Goal: Task Accomplishment & Management: Use online tool/utility

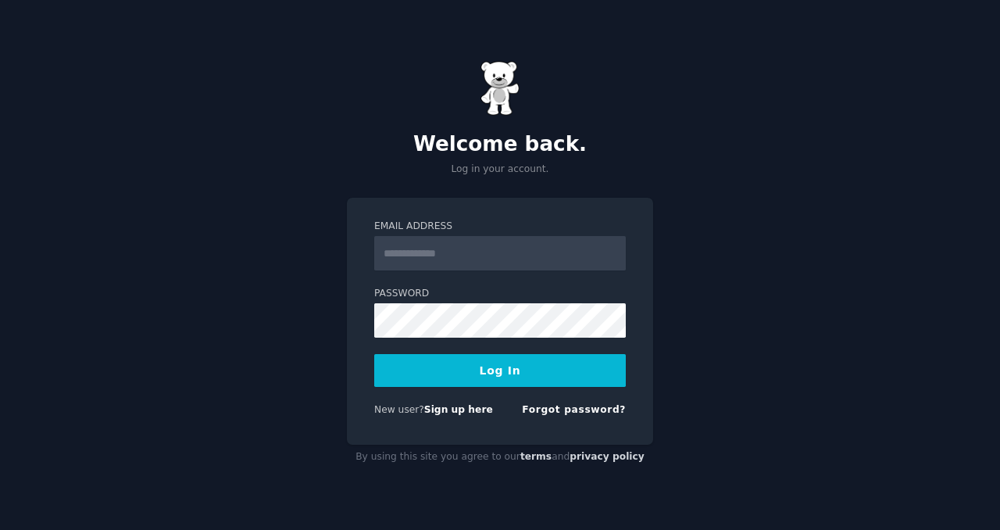
click at [426, 257] on input "Email Address" at bounding box center [500, 253] width 252 height 34
click at [689, 266] on div "Welcome back. Log in your account. Email Address Password Log In New user? Sign…" at bounding box center [500, 265] width 1000 height 530
click at [451, 413] on link "Sign up here" at bounding box center [458, 409] width 69 height 11
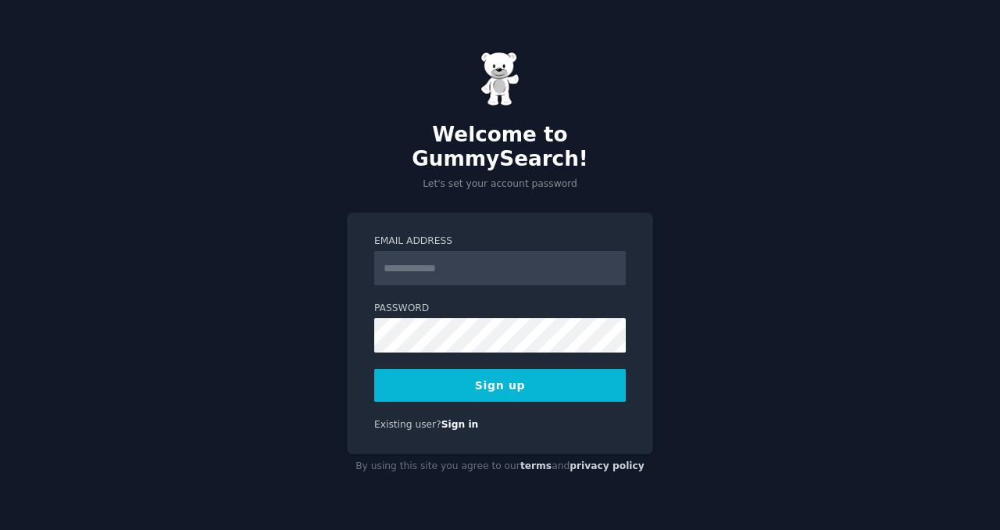
click at [484, 260] on input "Email Address" at bounding box center [500, 268] width 252 height 34
click at [378, 284] on form "**********" at bounding box center [500, 317] width 252 height 167
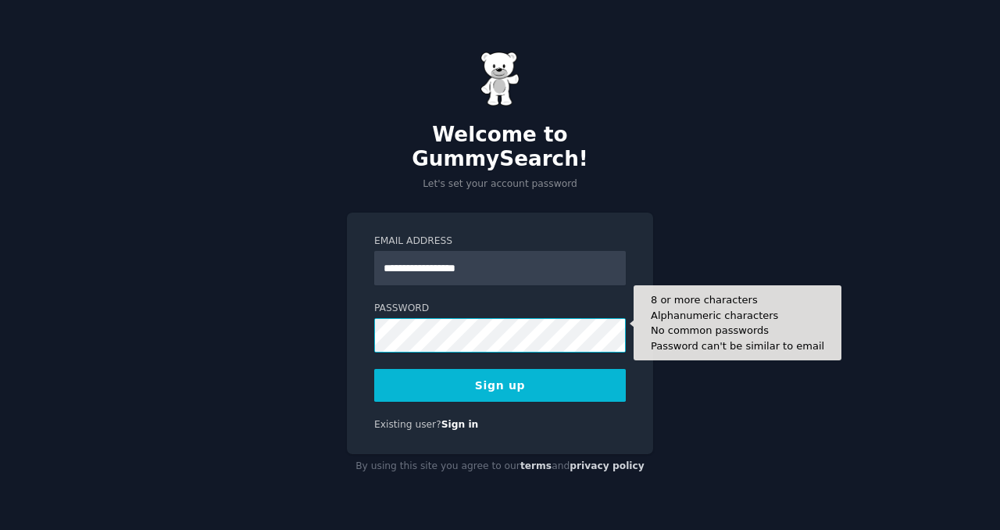
click at [374, 369] on button "Sign up" at bounding box center [500, 385] width 252 height 33
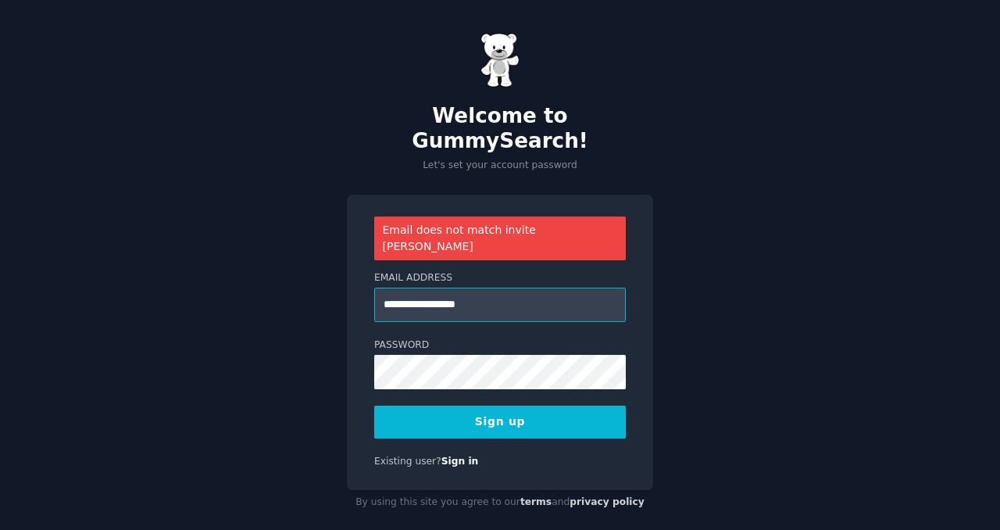
click at [419, 287] on input "**********" at bounding box center [500, 304] width 252 height 34
paste input "*******"
type input "**********"
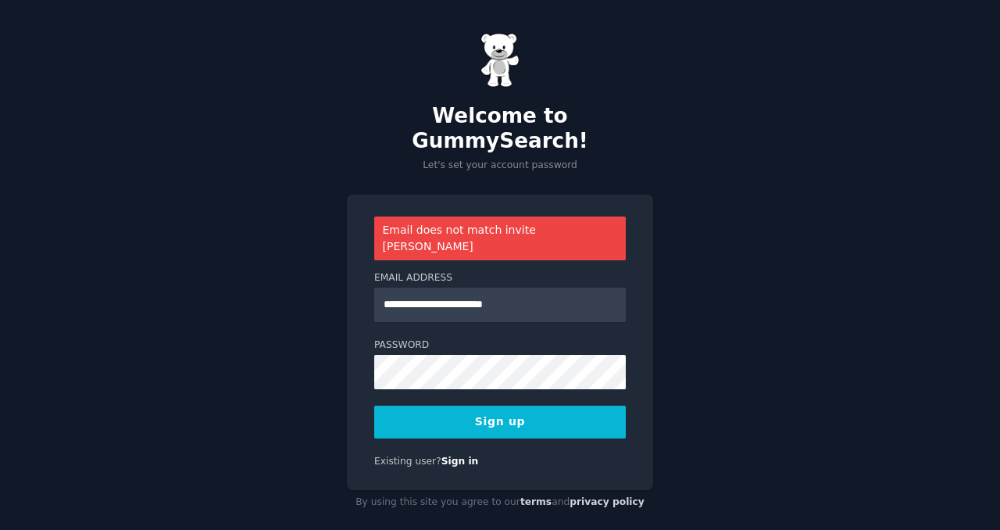
click at [497, 405] on button "Sign up" at bounding box center [500, 421] width 252 height 33
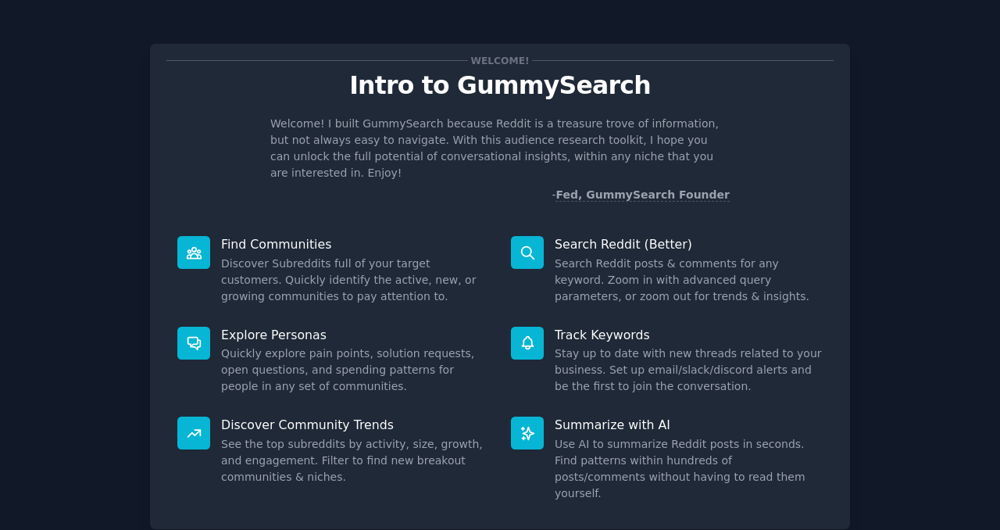
scroll to position [81, 0]
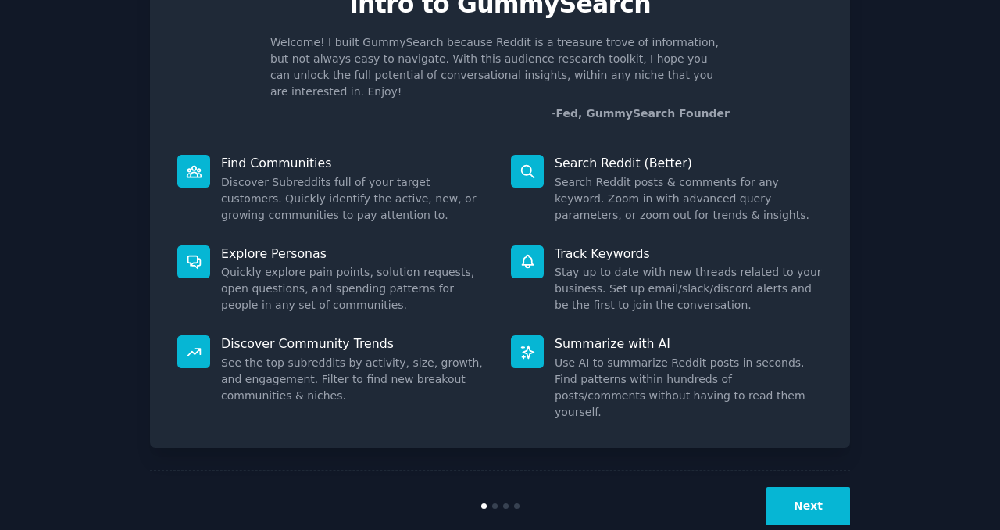
click at [824, 487] on button "Next" at bounding box center [808, 506] width 84 height 38
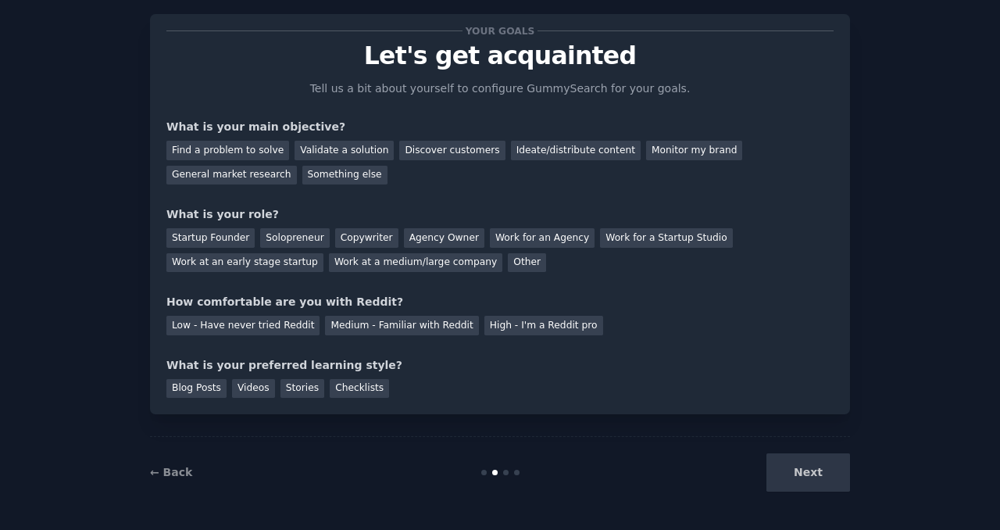
scroll to position [30, 0]
click at [812, 472] on div "Next" at bounding box center [733, 472] width 234 height 38
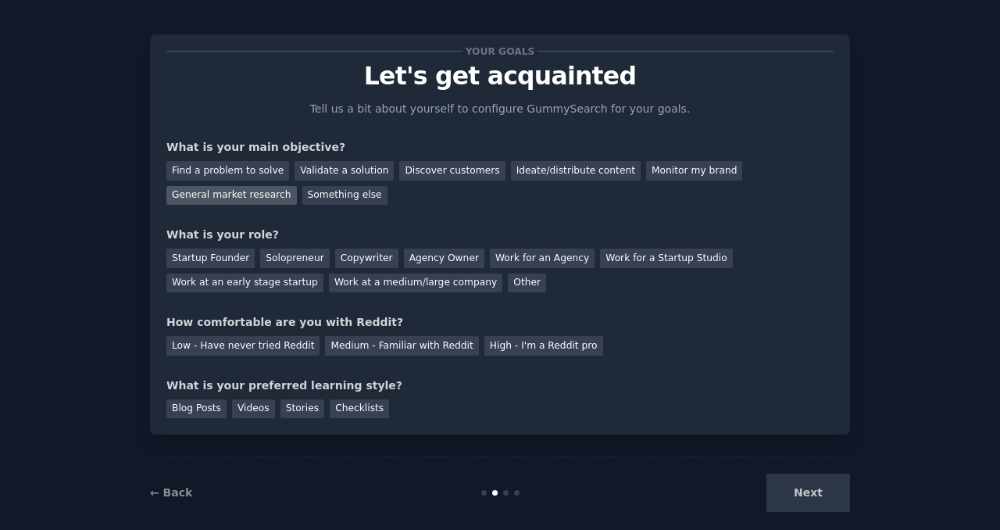
scroll to position [0, 0]
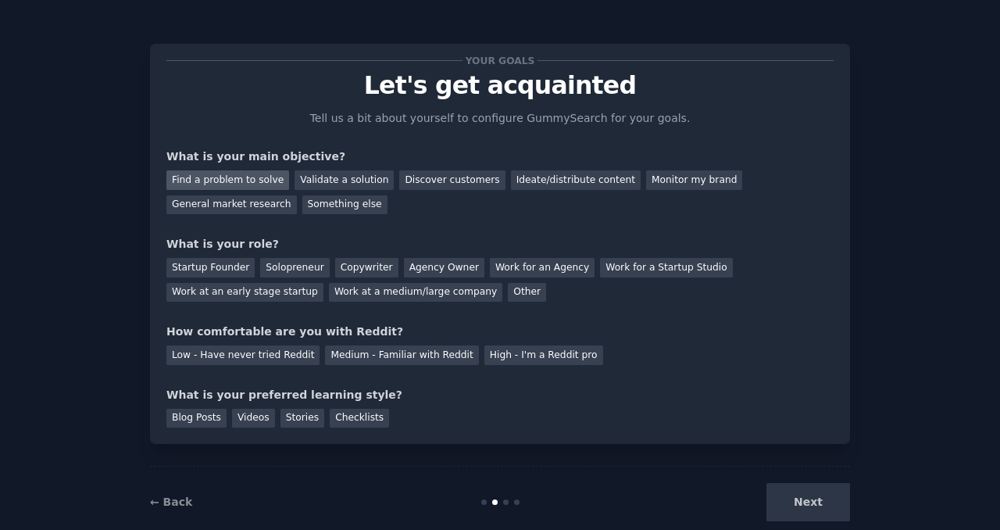
click at [251, 180] on div "Find a problem to solve" at bounding box center [227, 180] width 123 height 20
click at [845, 498] on div "Next" at bounding box center [733, 502] width 234 height 38
click at [287, 269] on div "Solopreneur" at bounding box center [294, 268] width 69 height 20
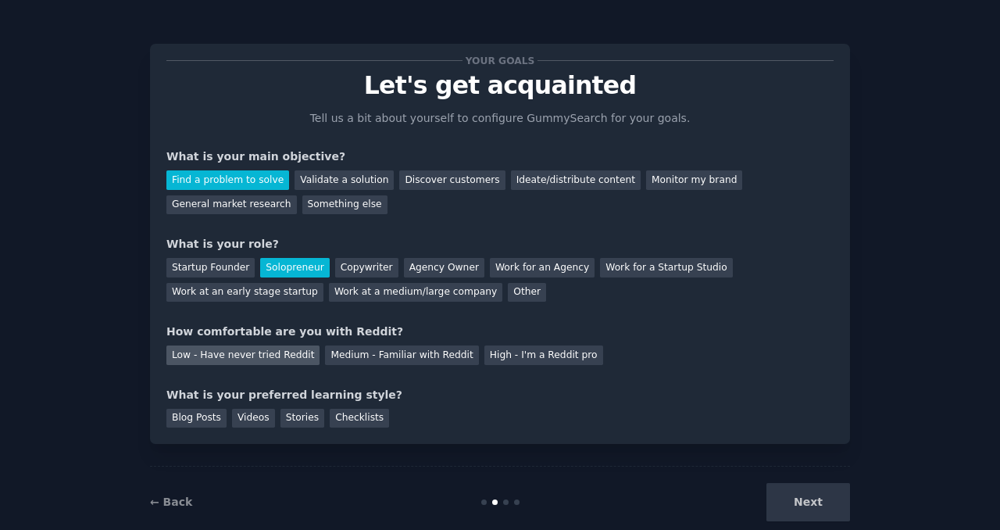
click at [230, 349] on div "Low - Have never tried Reddit" at bounding box center [242, 355] width 153 height 20
click at [193, 421] on div "Blog Posts" at bounding box center [196, 419] width 60 height 20
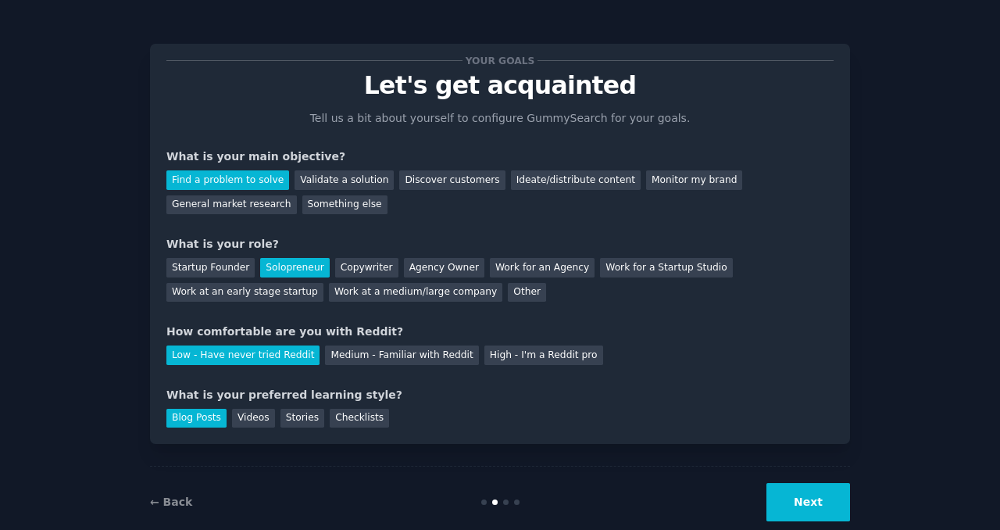
click at [800, 512] on button "Next" at bounding box center [808, 502] width 84 height 38
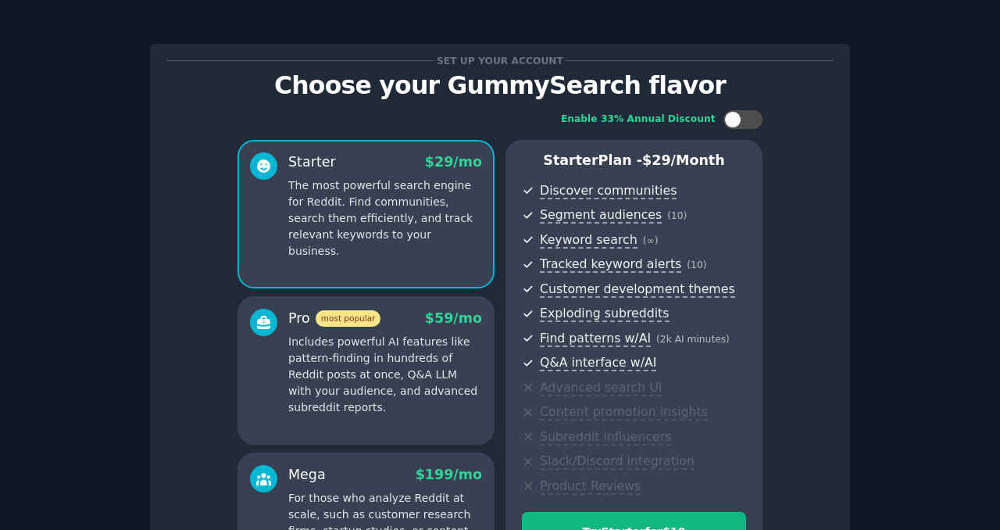
scroll to position [219, 0]
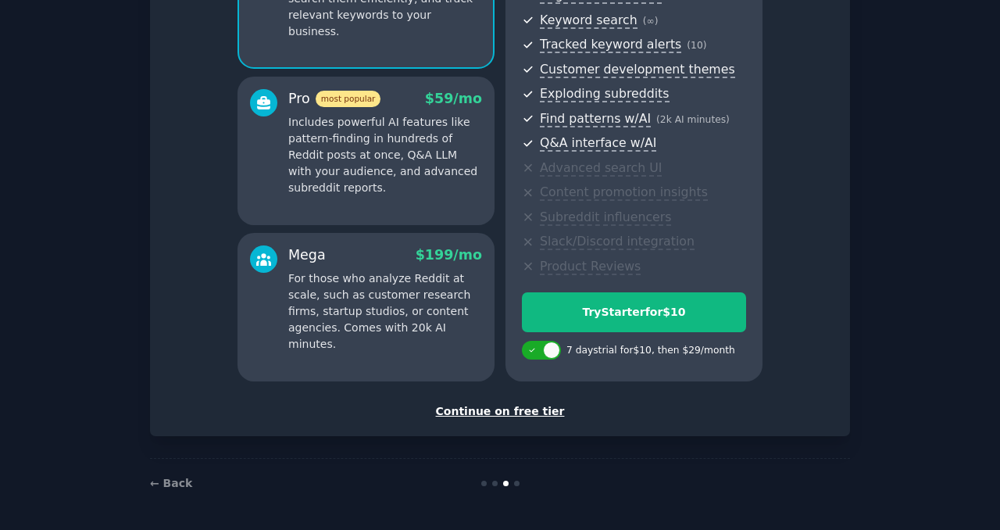
click at [491, 413] on div "Continue on free tier" at bounding box center [499, 411] width 667 height 16
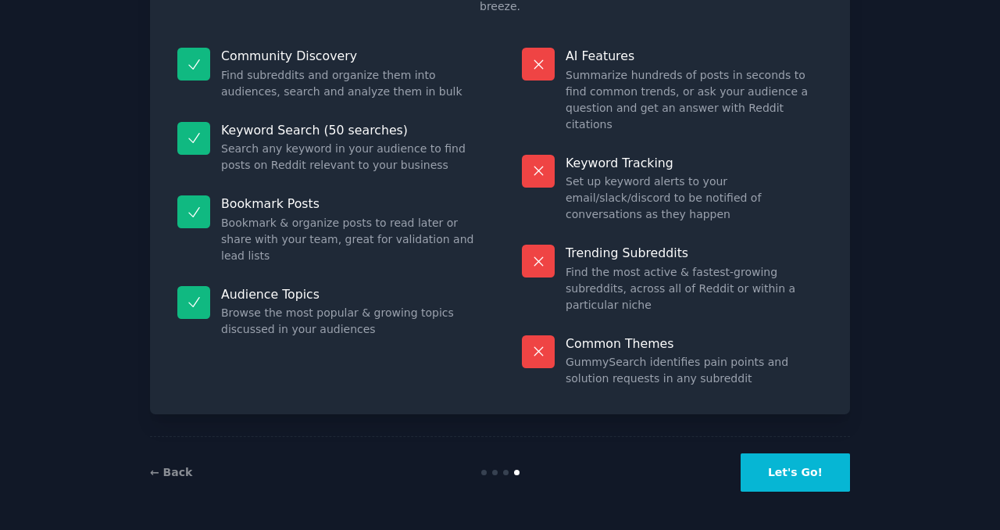
scroll to position [79, 0]
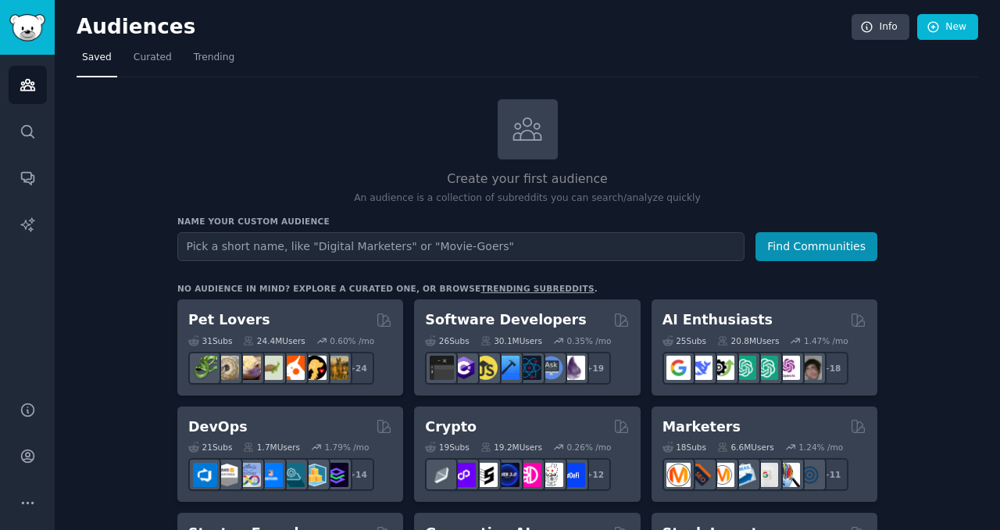
click at [273, 250] on input "text" at bounding box center [460, 246] width 567 height 29
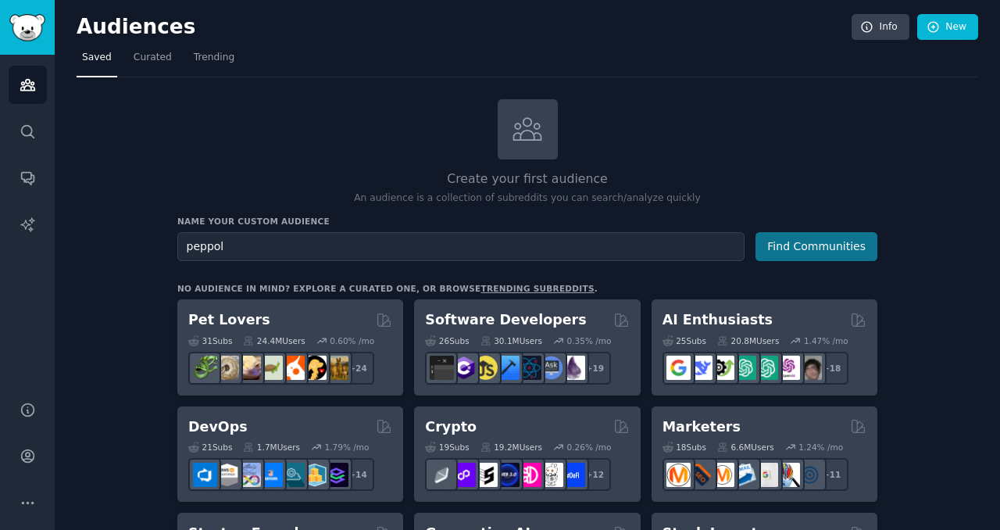
type input "peppol"
click at [824, 252] on button "Find Communities" at bounding box center [816, 246] width 122 height 29
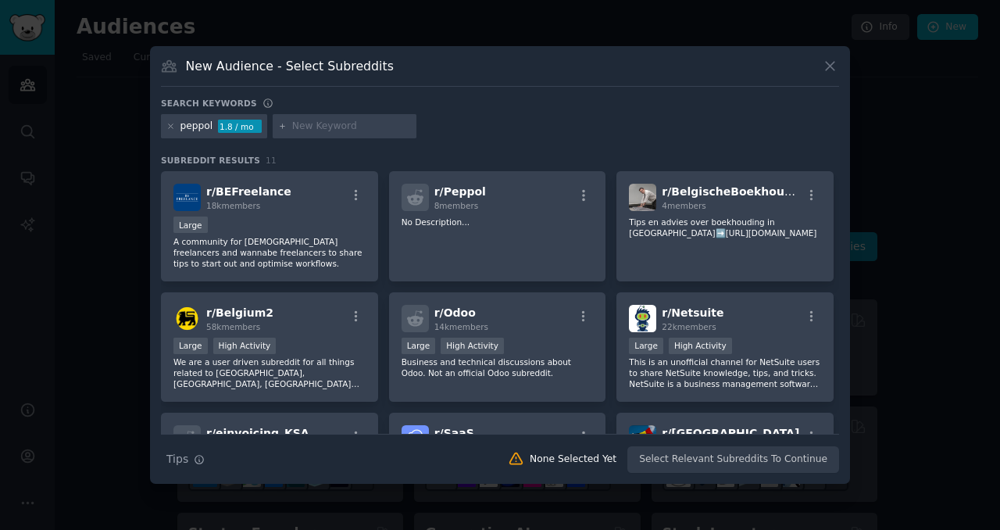
click at [314, 129] on input "text" at bounding box center [351, 127] width 119 height 14
type input "e-invoice"
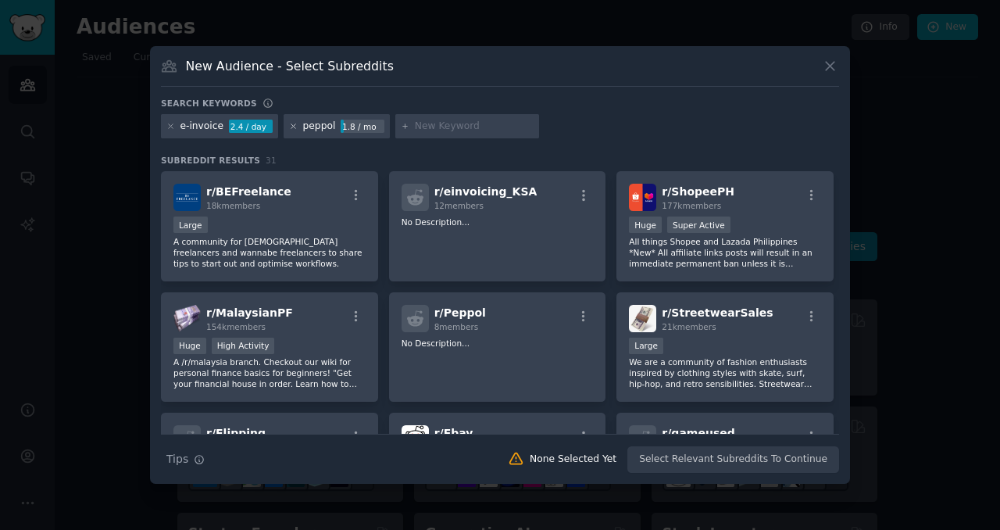
click at [291, 123] on icon at bounding box center [293, 126] width 9 height 9
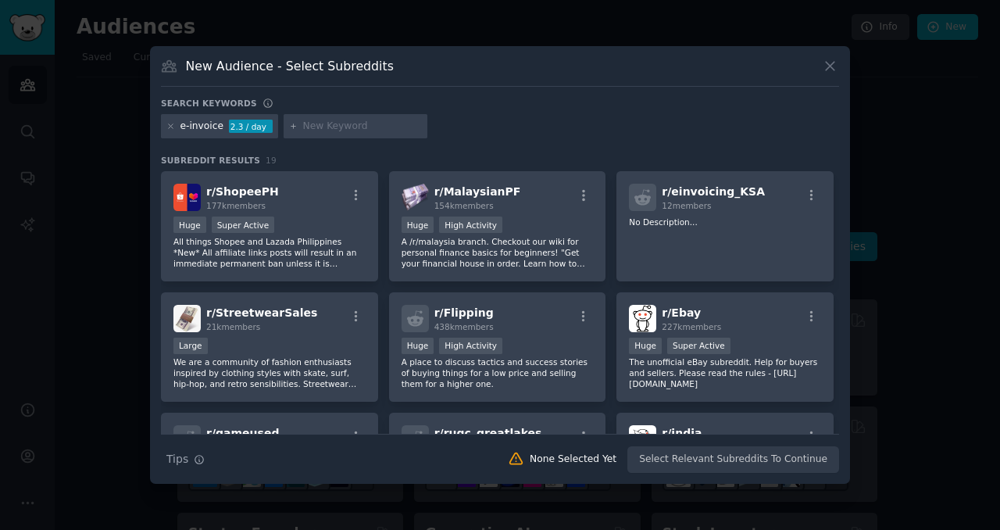
click at [329, 128] on input "text" at bounding box center [362, 127] width 119 height 14
type input "einvoice"
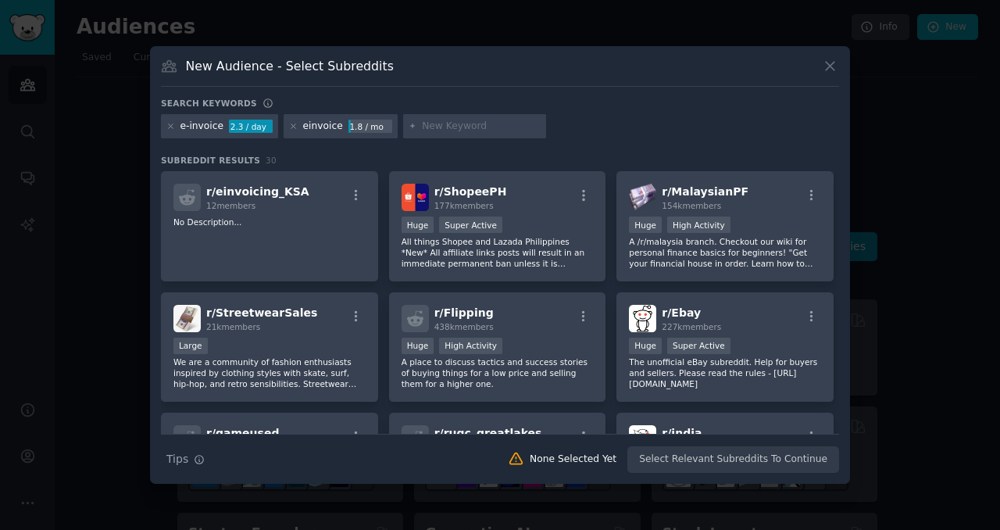
click at [415, 155] on h3 "Subreddit Results 30" at bounding box center [500, 160] width 678 height 11
click at [432, 127] on input "text" at bounding box center [481, 127] width 119 height 14
type input "e invoice"
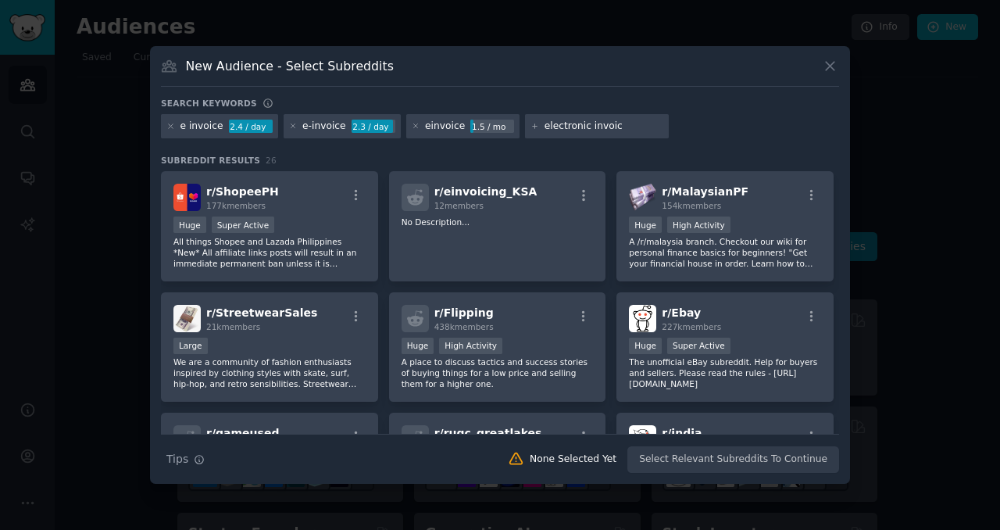
type input "electronic invoice"
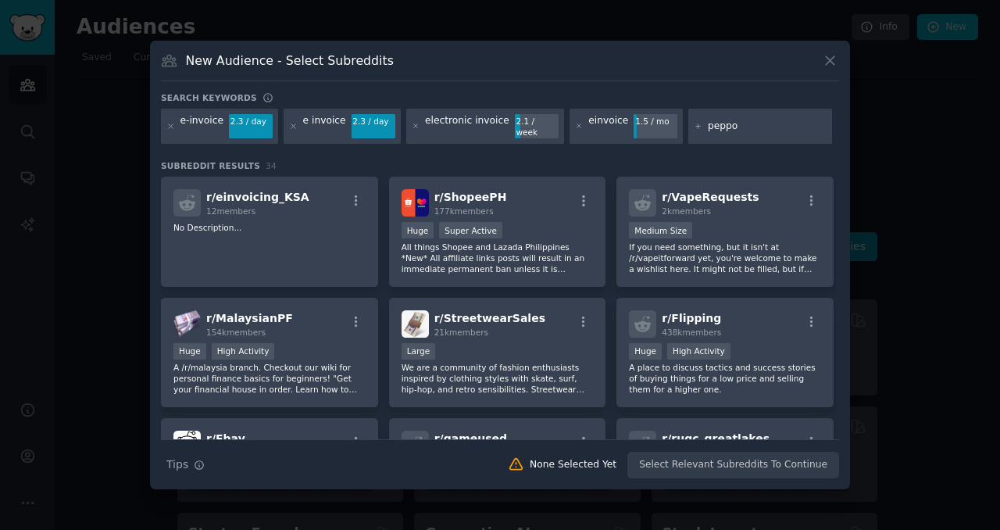
type input "peppol"
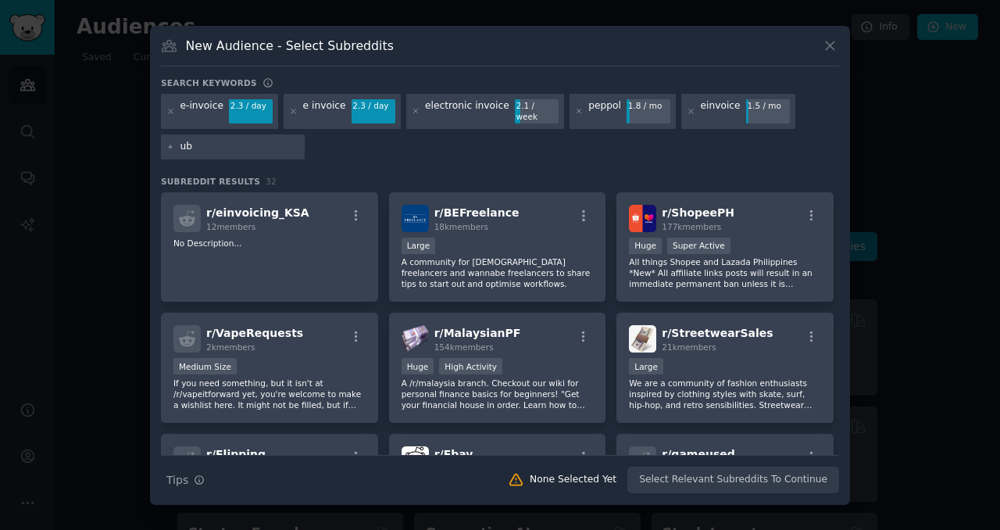
type input "ubl"
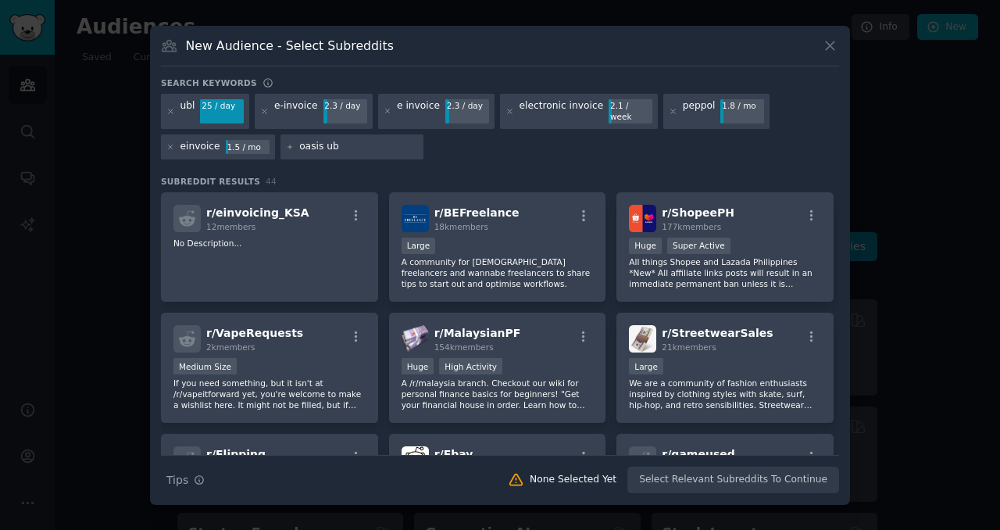
type input "oasis ubl"
click at [451, 143] on input "text" at bounding box center [480, 147] width 119 height 14
type input "ubl xml"
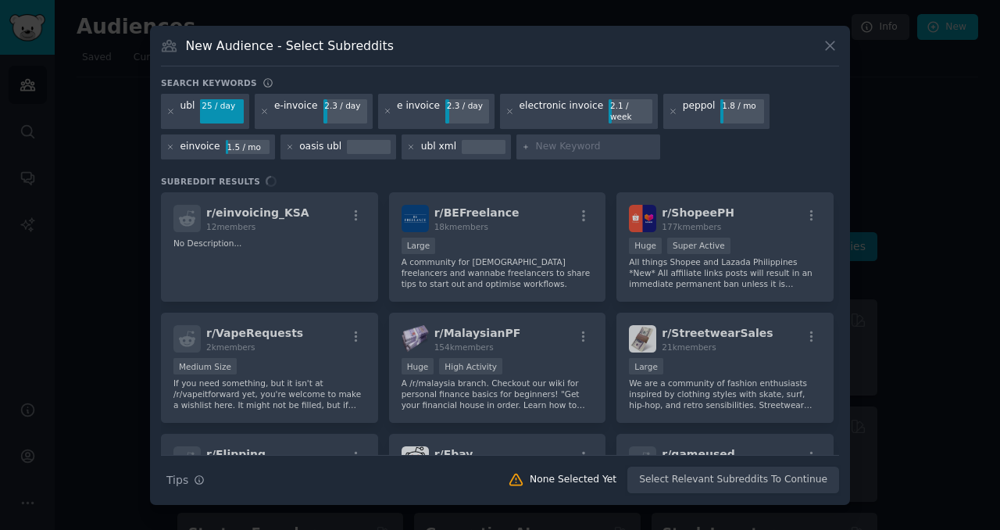
click at [363, 169] on div "Search keywords ubl 25 / day e-invoice 2.3 / day e invoice 2.3 / day electronic…" at bounding box center [500, 285] width 678 height 416
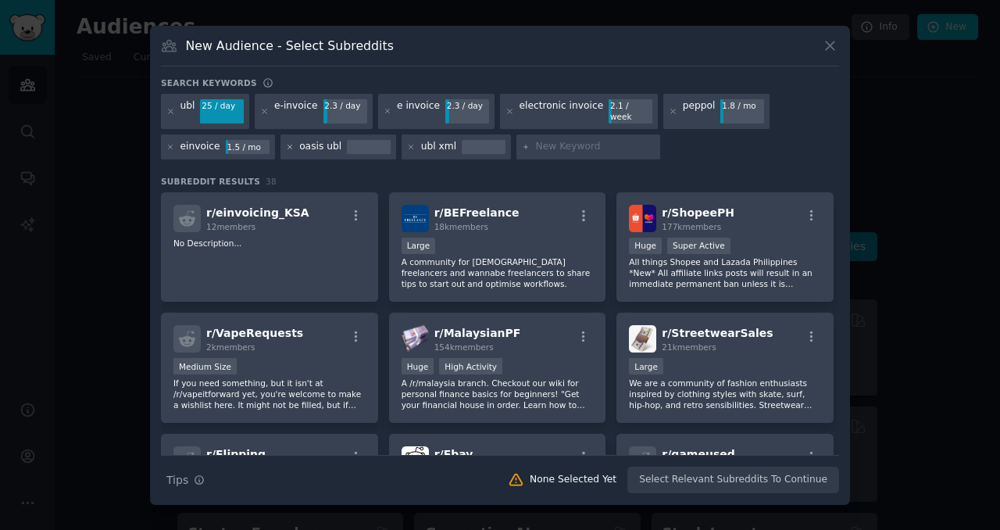
click at [286, 143] on icon at bounding box center [290, 147] width 9 height 9
click at [177, 113] on div "ubl 25 / day" at bounding box center [205, 112] width 88 height 36
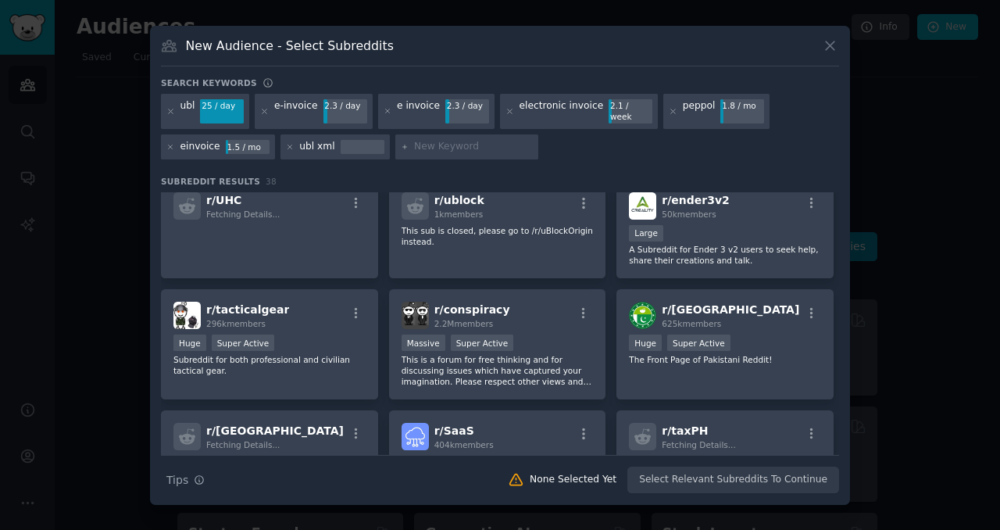
scroll to position [966, 0]
click at [432, 141] on input "text" at bounding box center [473, 147] width 119 height 14
click at [172, 109] on icon at bounding box center [171, 111] width 4 height 4
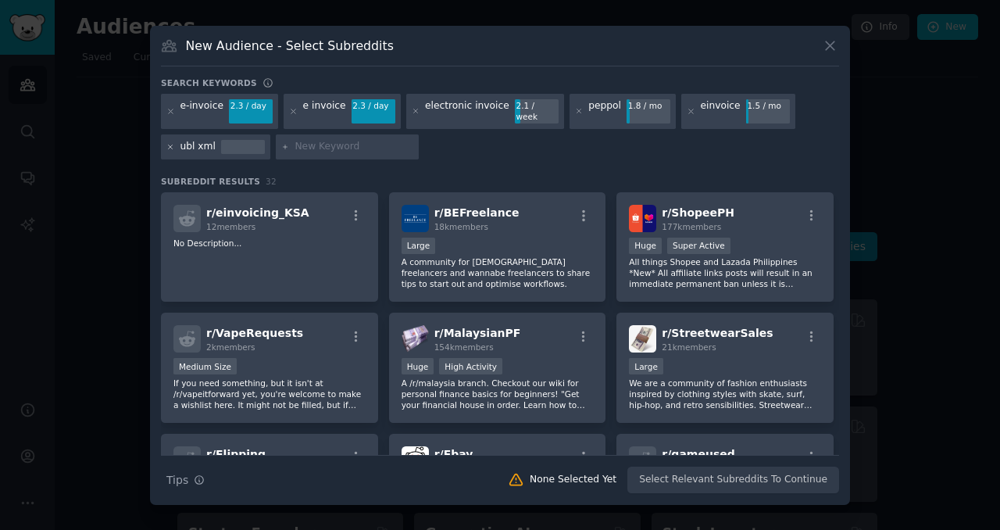
click at [171, 145] on icon at bounding box center [171, 147] width 4 height 4
click at [212, 147] on input "text" at bounding box center [239, 147] width 119 height 14
type input "xml"
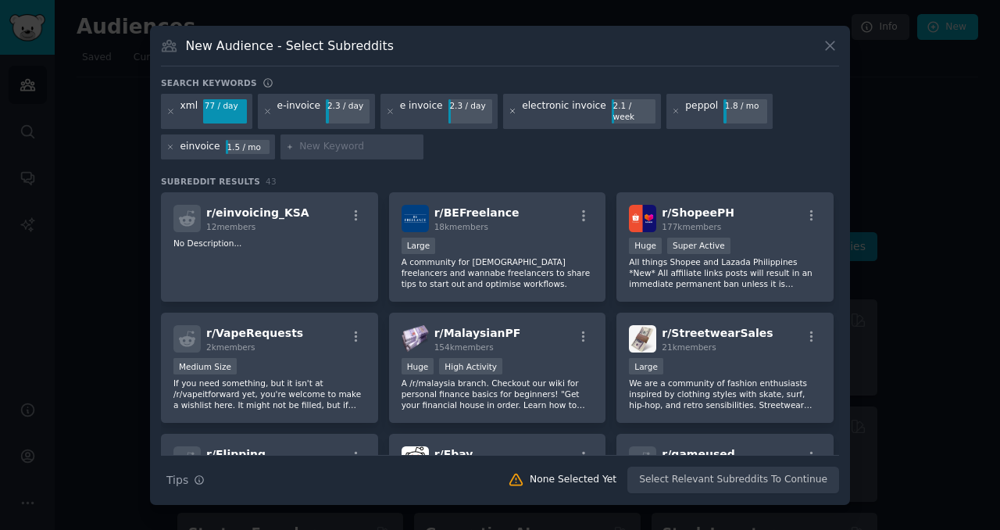
click at [509, 112] on icon at bounding box center [513, 111] width 9 height 9
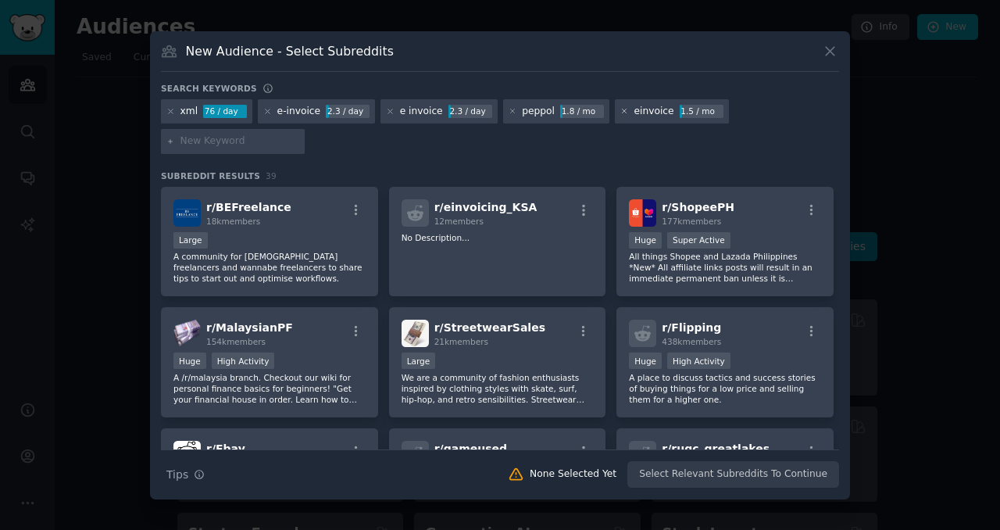
click at [623, 109] on icon at bounding box center [625, 111] width 4 height 4
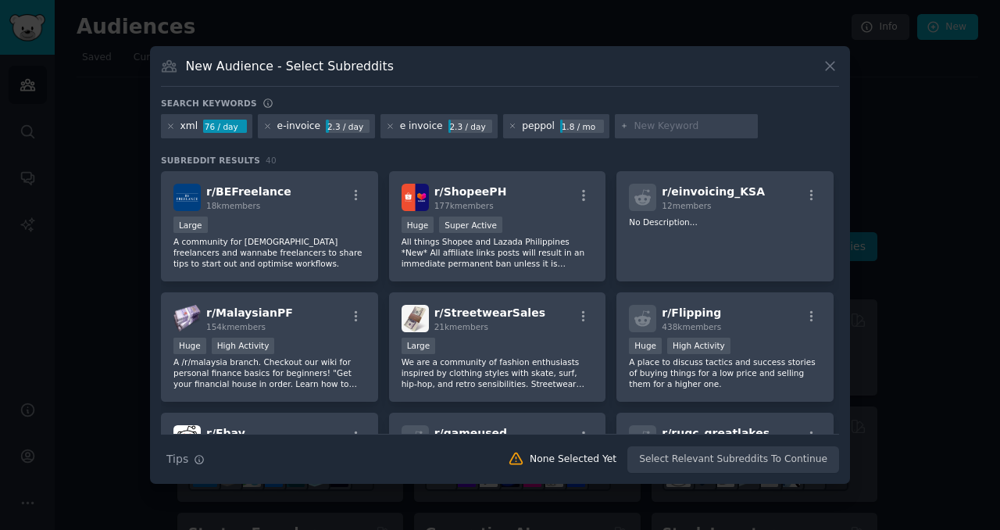
click at [636, 125] on input "text" at bounding box center [692, 127] width 119 height 14
type input "bis xml"
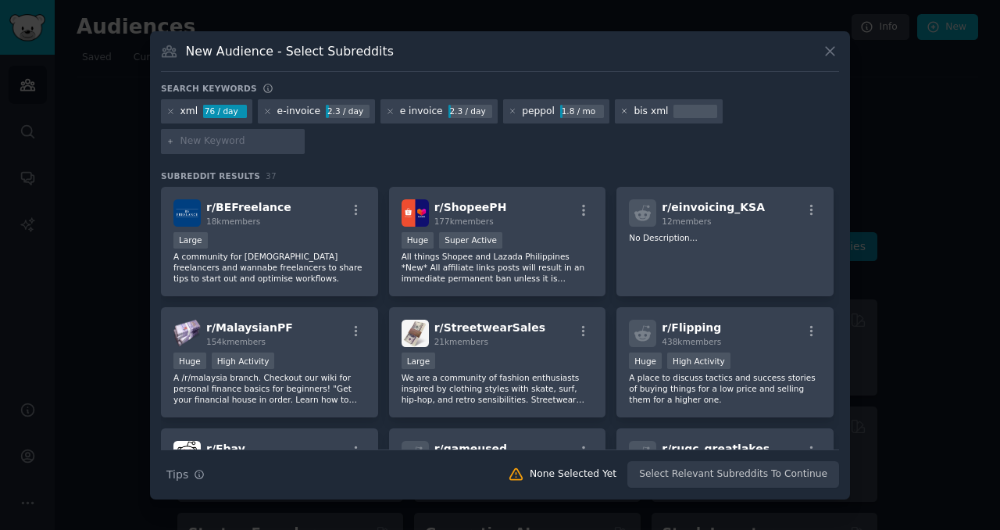
click at [620, 111] on icon at bounding box center [624, 111] width 9 height 9
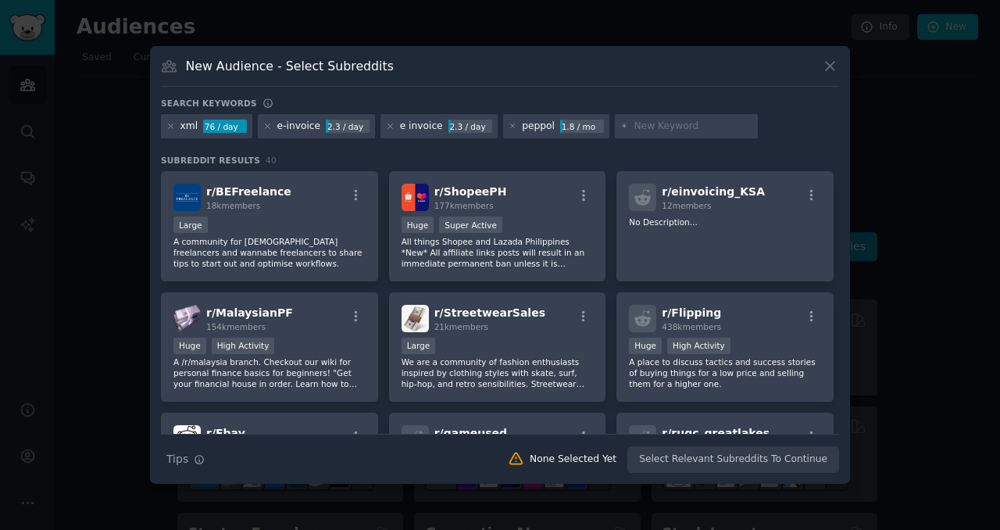
click at [651, 128] on input "text" at bounding box center [692, 127] width 119 height 14
type input "ubl bis"
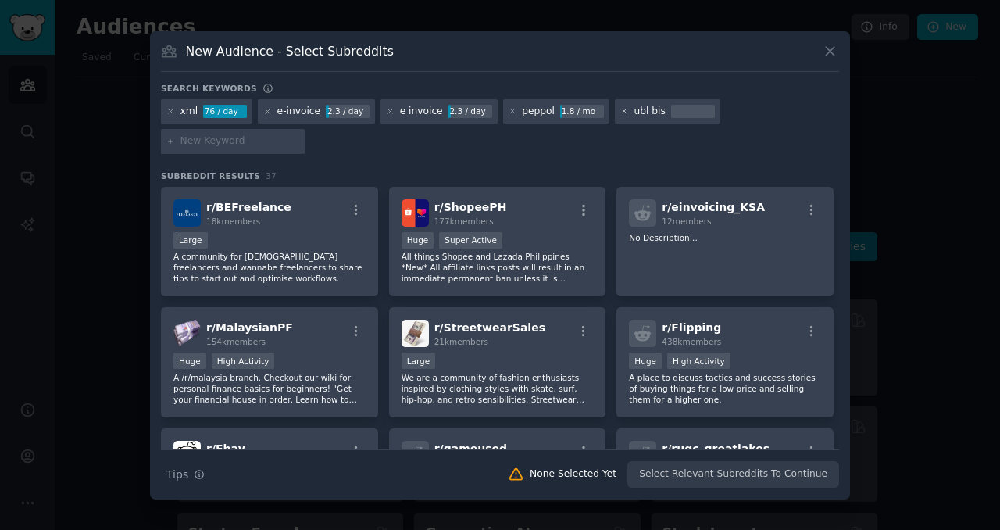
click at [623, 111] on icon at bounding box center [625, 111] width 4 height 4
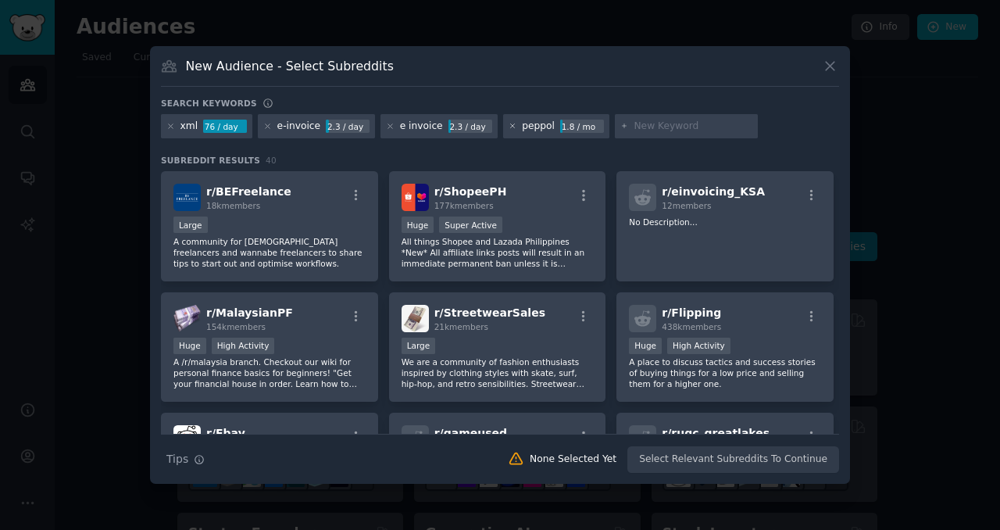
click at [509, 125] on icon at bounding box center [513, 126] width 9 height 9
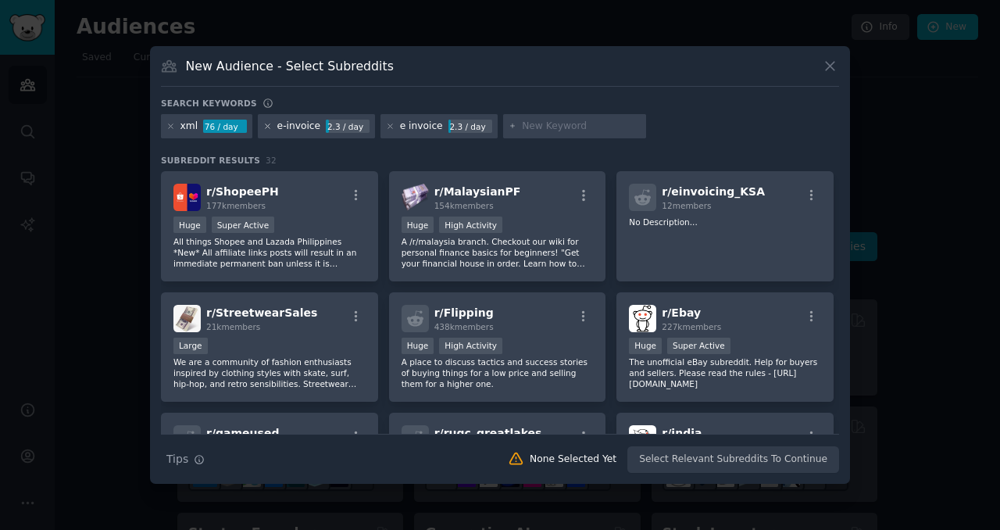
click at [266, 128] on icon at bounding box center [267, 126] width 9 height 9
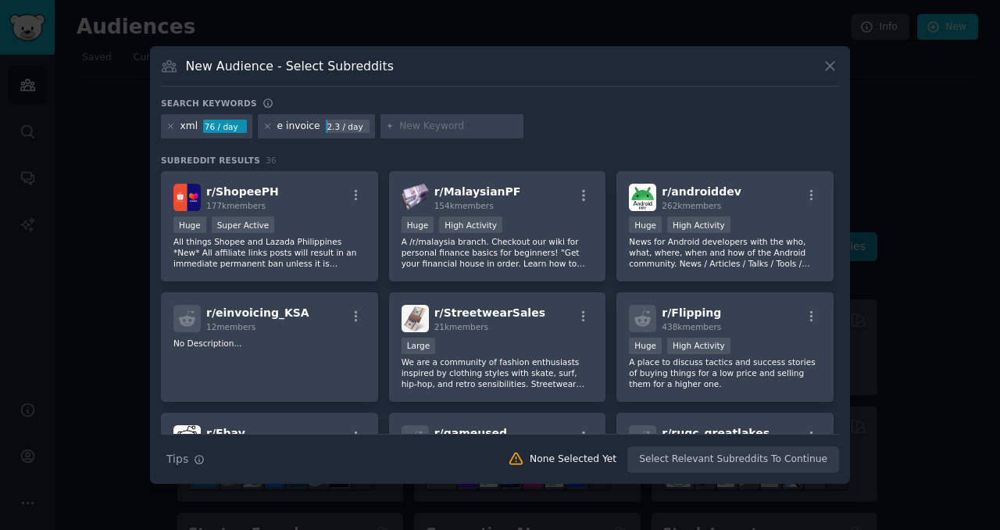
click at [266, 128] on icon at bounding box center [267, 126] width 9 height 9
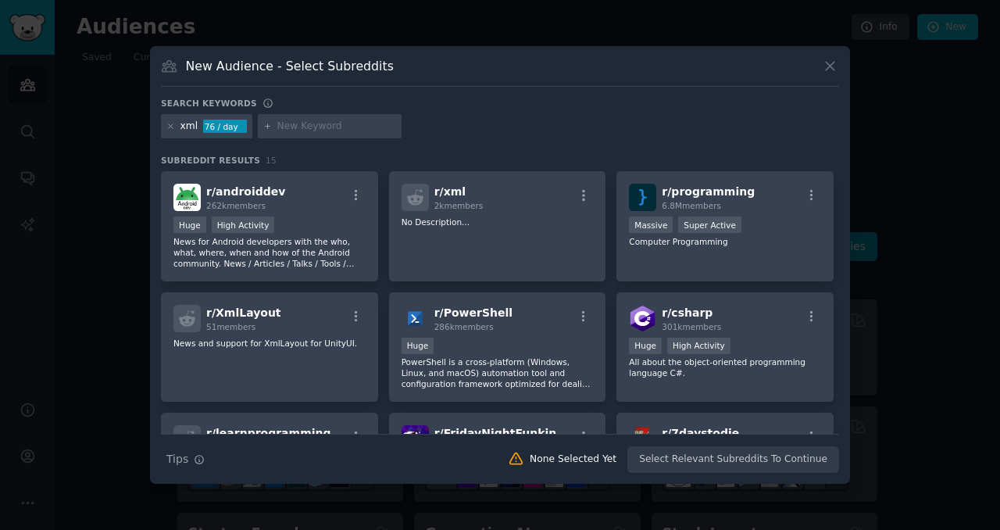
click at [291, 127] on input "text" at bounding box center [336, 127] width 119 height 14
type input "xml converter"
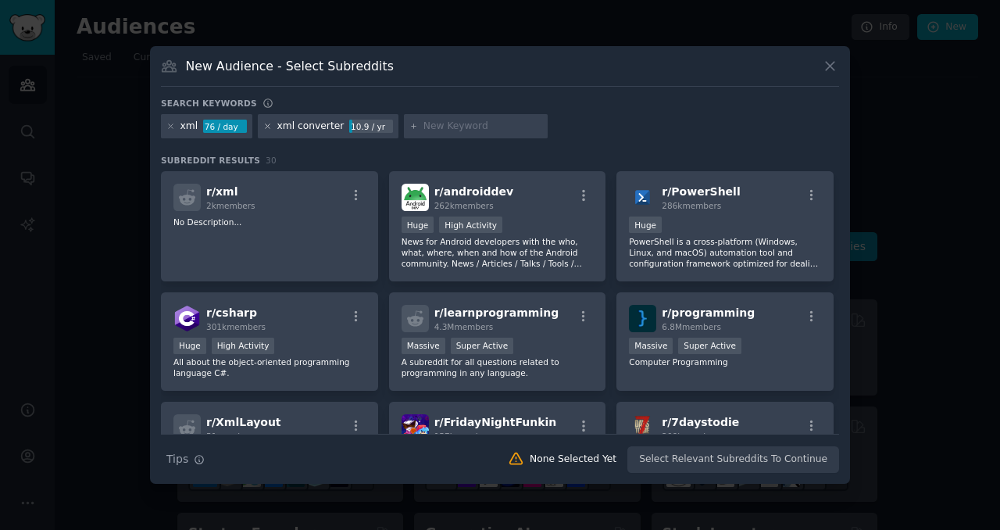
click at [266, 126] on icon at bounding box center [268, 126] width 4 height 4
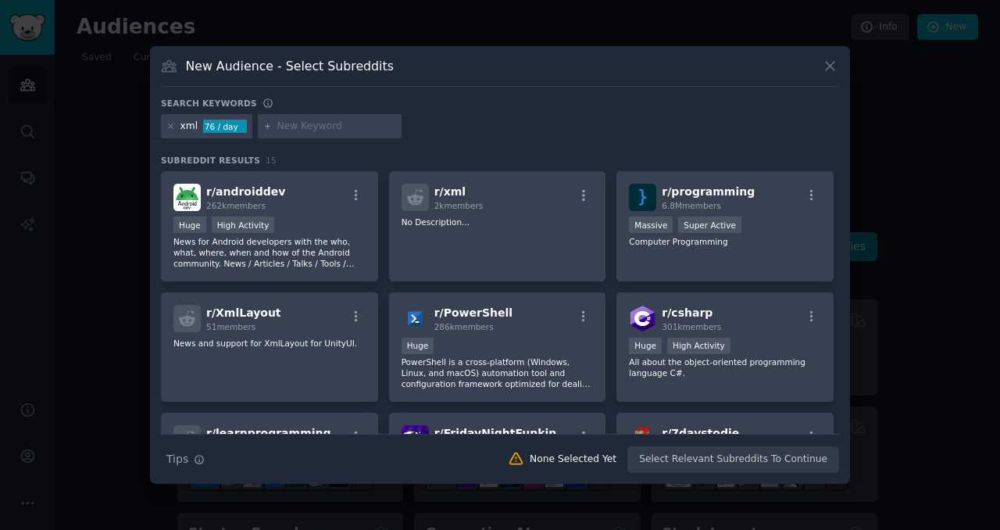
click at [319, 133] on div at bounding box center [330, 126] width 144 height 25
type input "xml file"
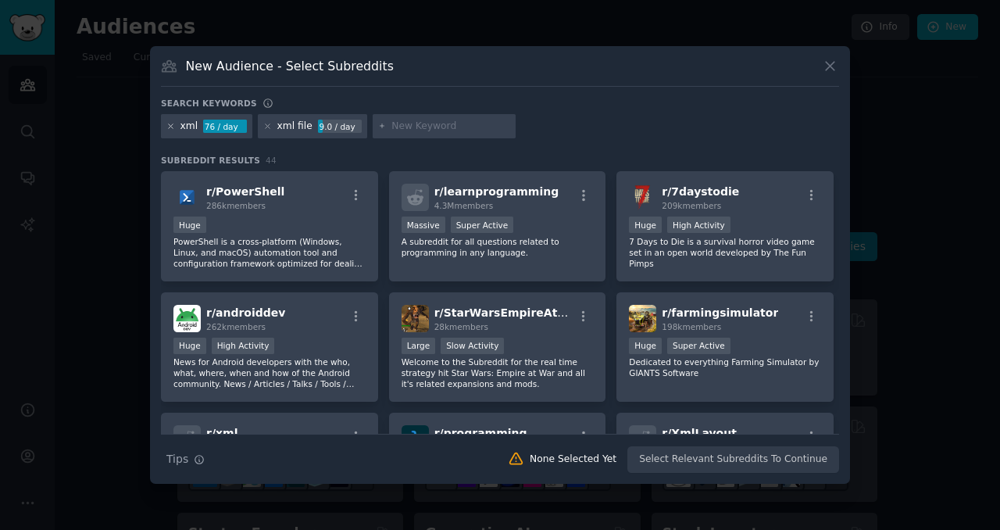
click at [171, 125] on icon at bounding box center [170, 126] width 9 height 9
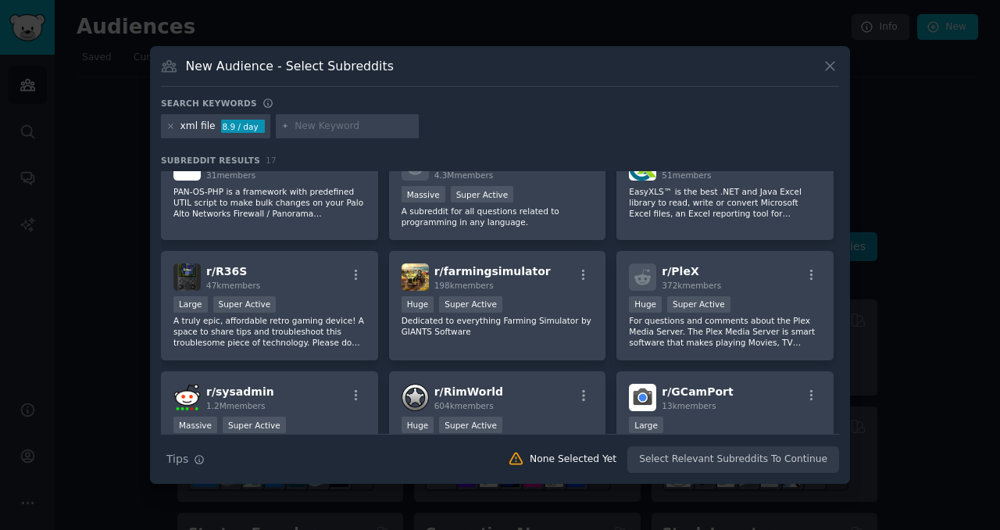
scroll to position [235, 0]
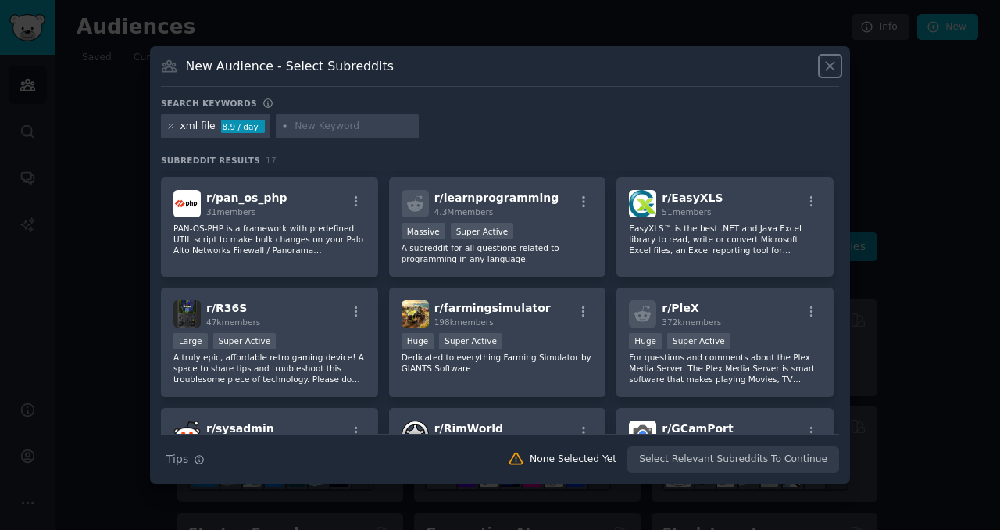
click at [825, 58] on icon at bounding box center [830, 66] width 16 height 16
